Goal: Check status: Check status

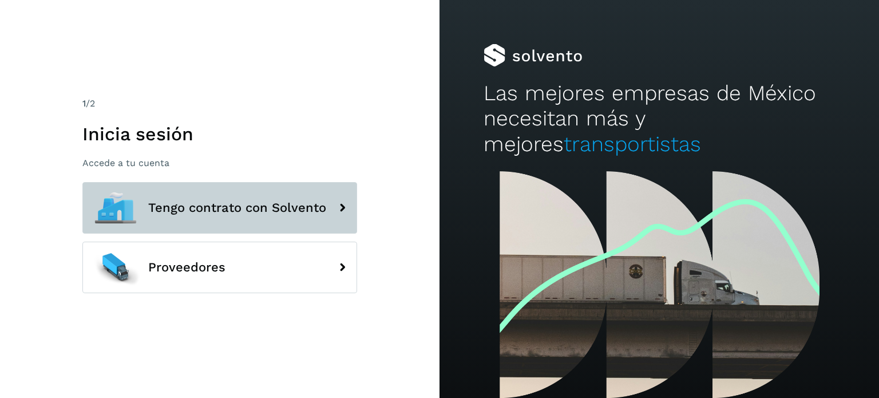
click at [222, 212] on span "Tengo contrato con Solvento" at bounding box center [237, 208] width 178 height 14
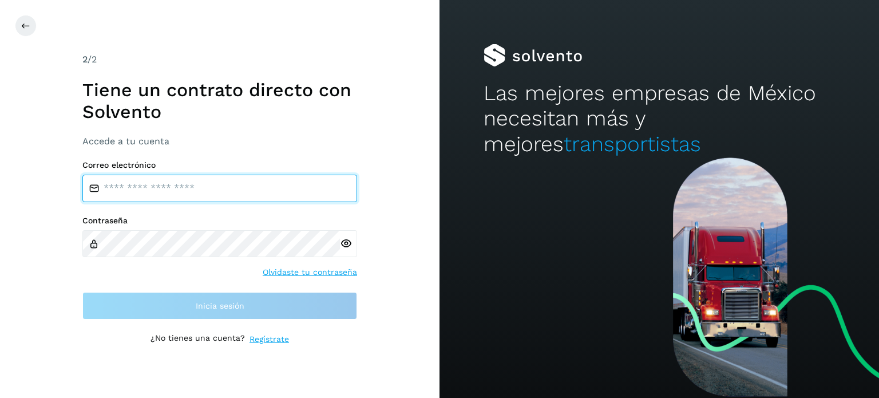
type input "**********"
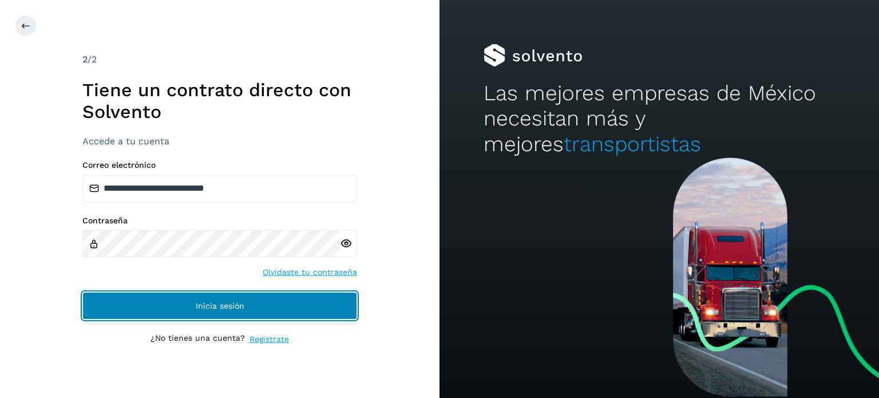
click at [168, 307] on button "Inicia sesión" at bounding box center [219, 305] width 275 height 27
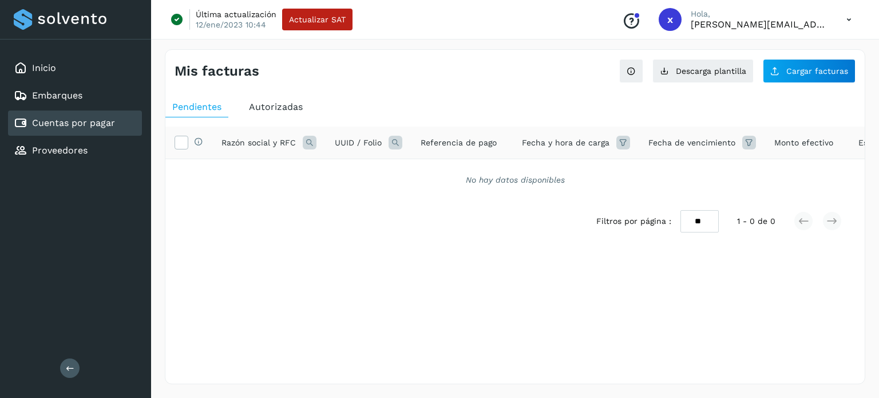
click at [62, 121] on link "Cuentas por pagar" at bounding box center [73, 122] width 83 height 11
click at [270, 144] on span "Razón social y RFC" at bounding box center [259, 143] width 74 height 12
click at [307, 144] on icon at bounding box center [310, 143] width 14 height 14
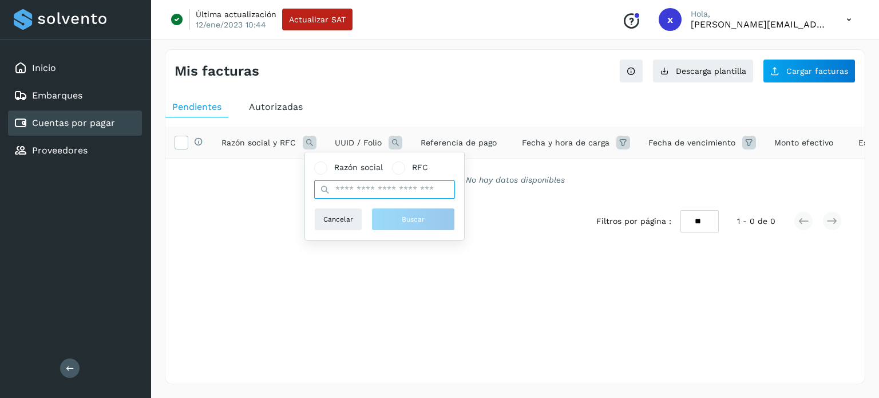
click at [361, 192] on input "text" at bounding box center [384, 189] width 141 height 18
type input "********"
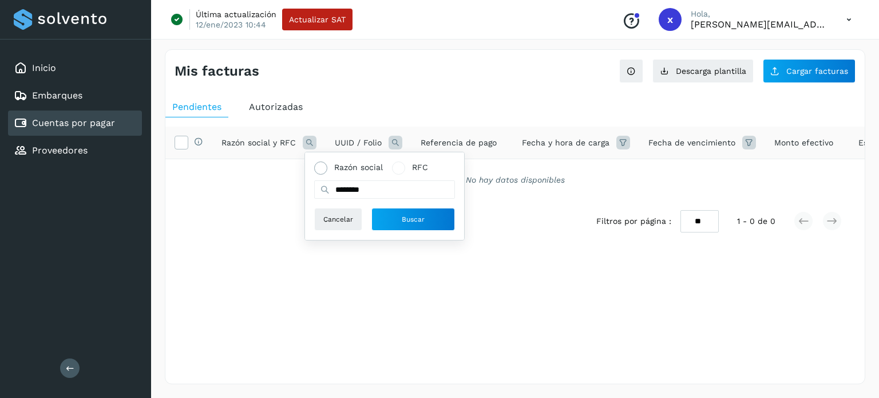
click at [320, 165] on span at bounding box center [321, 168] width 6 height 6
click at [411, 217] on span "Buscar" at bounding box center [413, 219] width 23 height 10
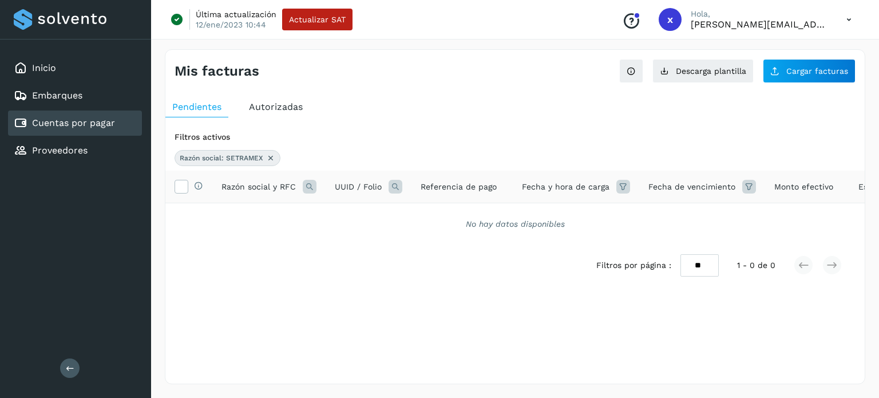
scroll to position [0, 147]
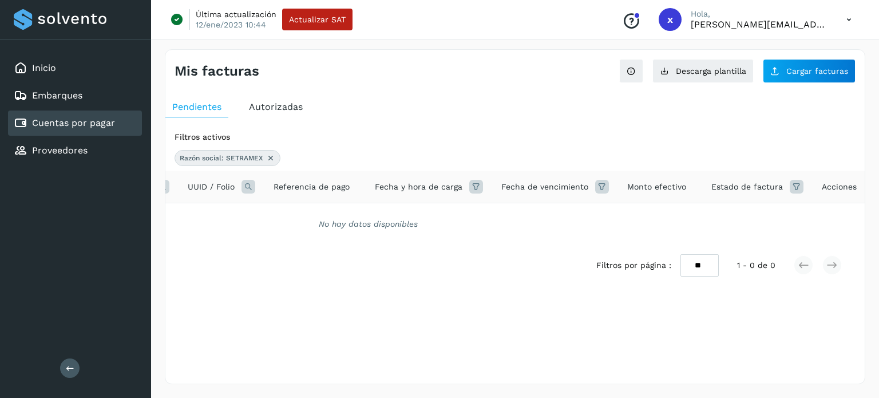
click at [796, 185] on icon at bounding box center [797, 187] width 14 height 14
click at [775, 215] on icon at bounding box center [775, 215] width 12 height 12
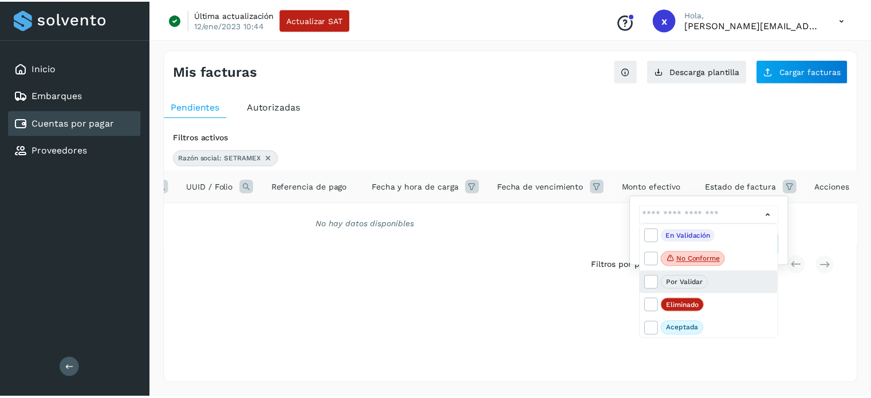
scroll to position [23, 0]
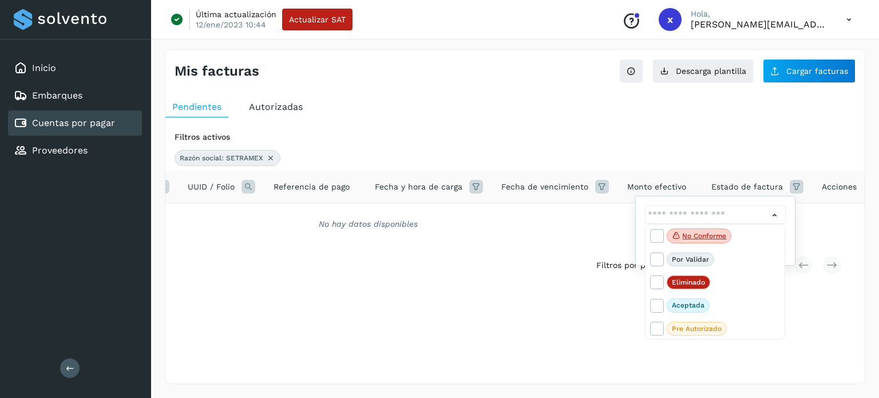
click at [89, 119] on div at bounding box center [439, 199] width 879 height 398
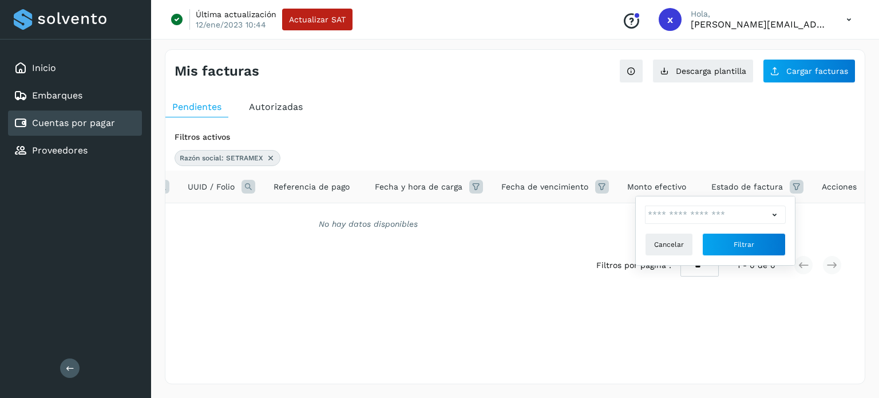
click at [270, 155] on icon at bounding box center [270, 157] width 9 height 9
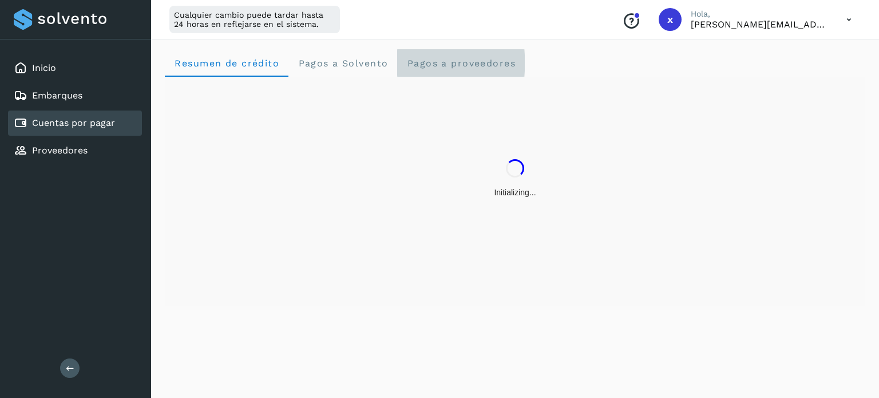
click at [444, 57] on proveedores "Pagos a proveedores" at bounding box center [461, 62] width 128 height 27
